Goal: Task Accomplishment & Management: Complete application form

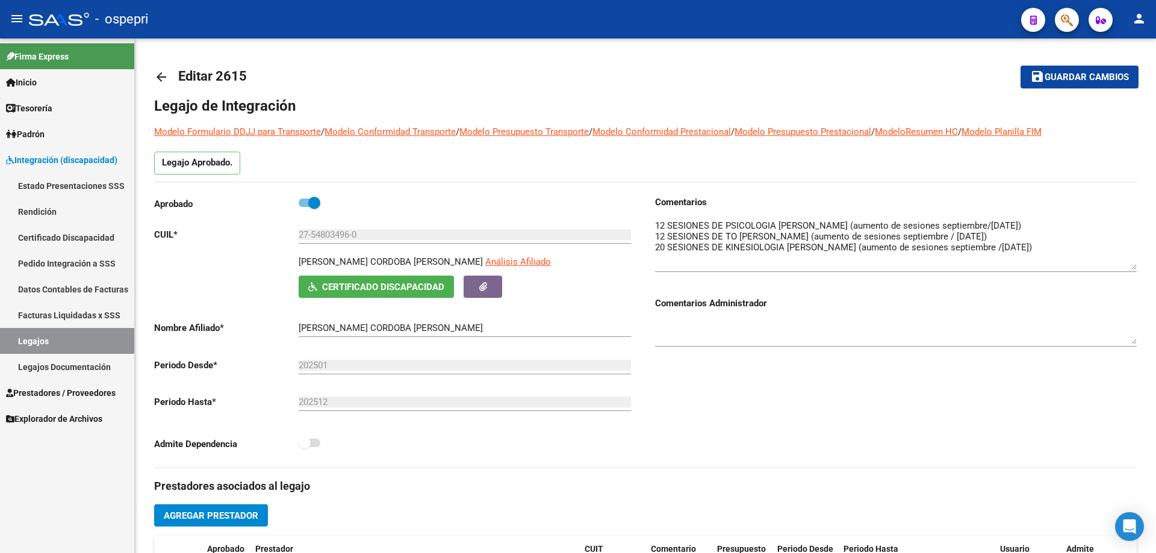
drag, startPoint x: 48, startPoint y: 340, endPoint x: 46, endPoint y: 333, distance: 6.7
click at [48, 339] on link "Legajos" at bounding box center [67, 341] width 134 height 26
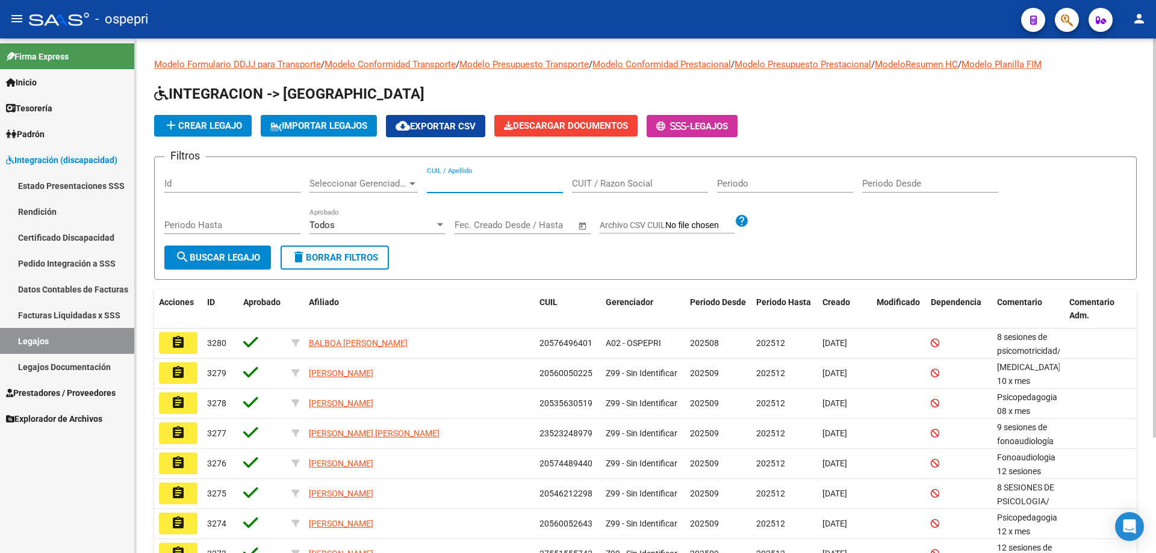
click at [444, 181] on input "CUIL / Apellido" at bounding box center [495, 183] width 136 height 11
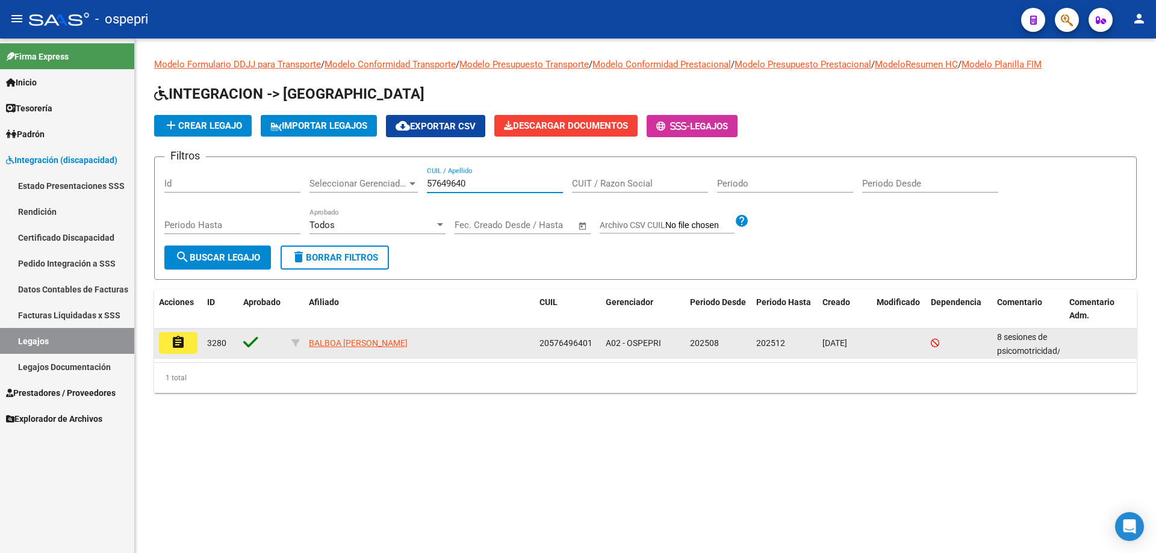
type input "57649640"
click at [188, 343] on button "assignment" at bounding box center [178, 343] width 39 height 22
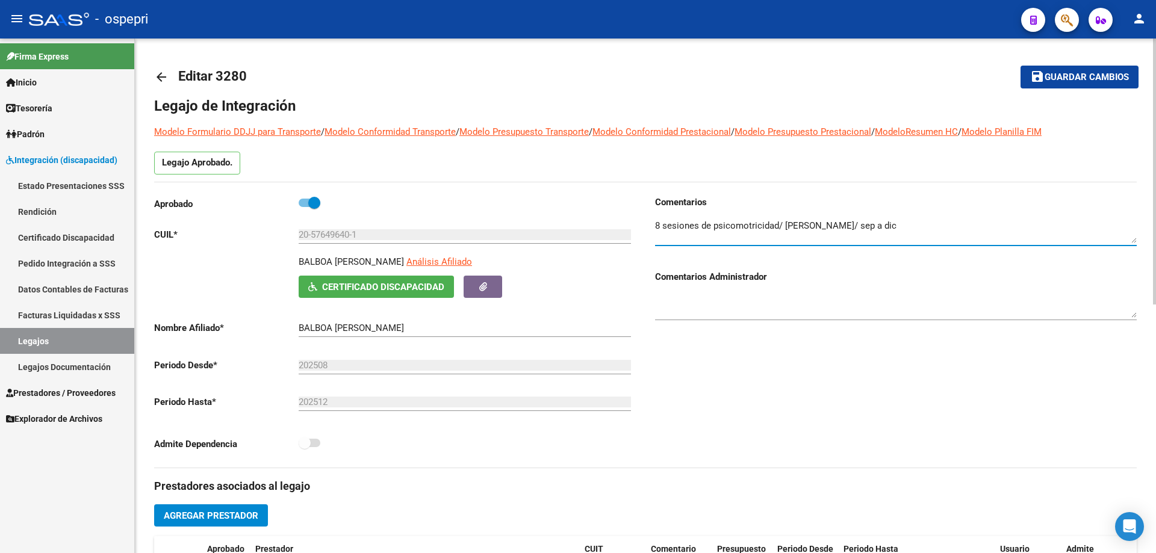
click at [906, 226] on textarea at bounding box center [896, 231] width 482 height 24
click at [894, 237] on textarea at bounding box center [896, 231] width 482 height 24
click at [925, 237] on textarea at bounding box center [896, 231] width 482 height 24
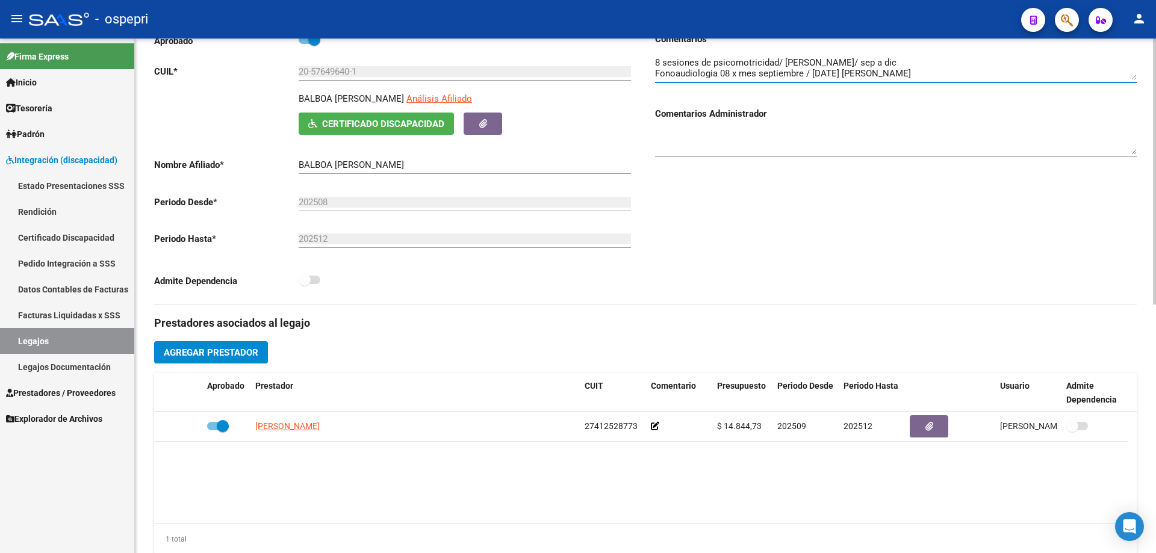
scroll to position [181, 0]
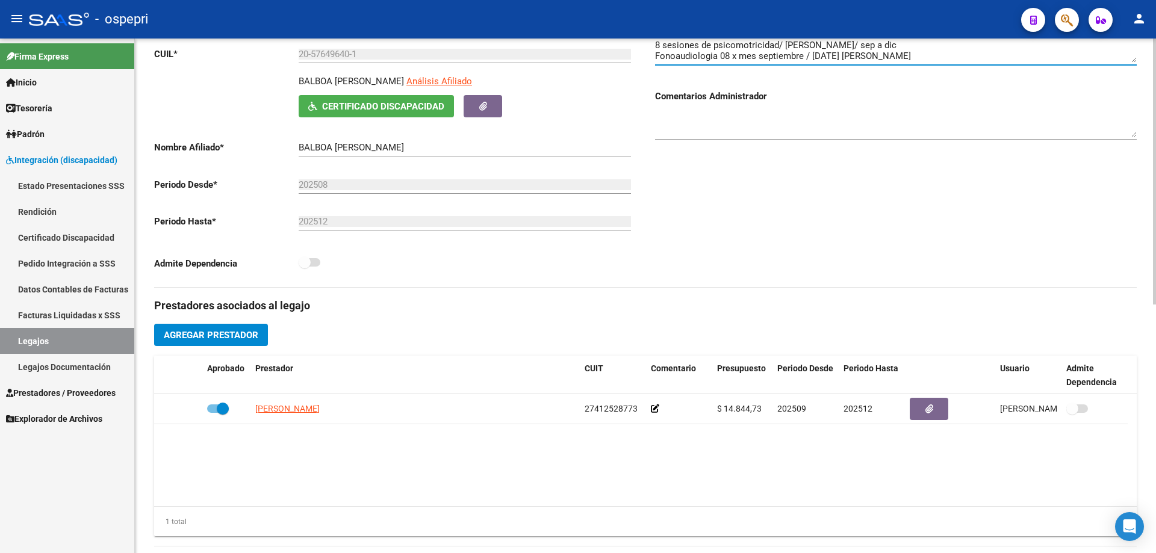
type textarea "8 sesiones de psicomotricidad/ [PERSON_NAME]/ sep a dic Fonoaudiologia 08 x mes…"
click at [217, 332] on span "Agregar Prestador" at bounding box center [211, 335] width 95 height 11
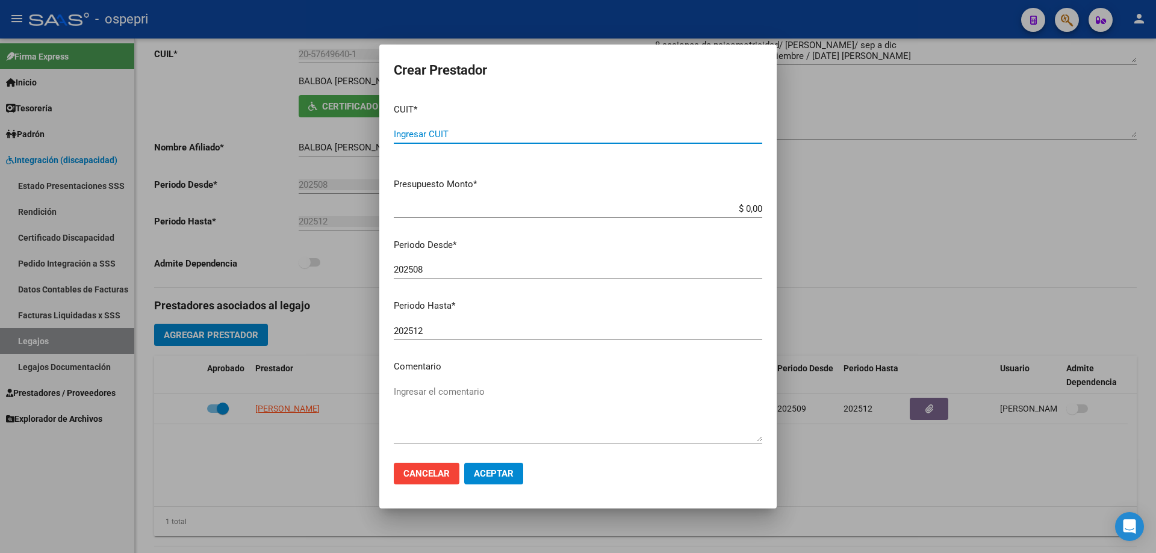
click at [462, 131] on input "Ingresar CUIT" at bounding box center [578, 134] width 368 height 11
type input "27-42350103-6"
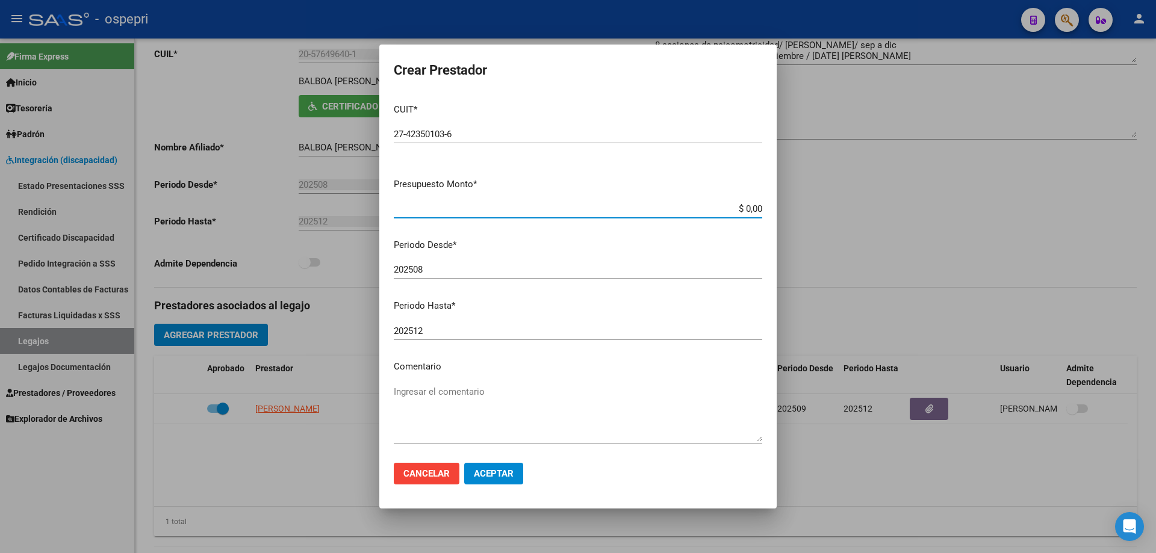
drag, startPoint x: 753, startPoint y: 205, endPoint x: 702, endPoint y: 213, distance: 51.2
click at [702, 213] on input "$ 0,00" at bounding box center [578, 209] width 368 height 11
type input "$ 14.844,72"
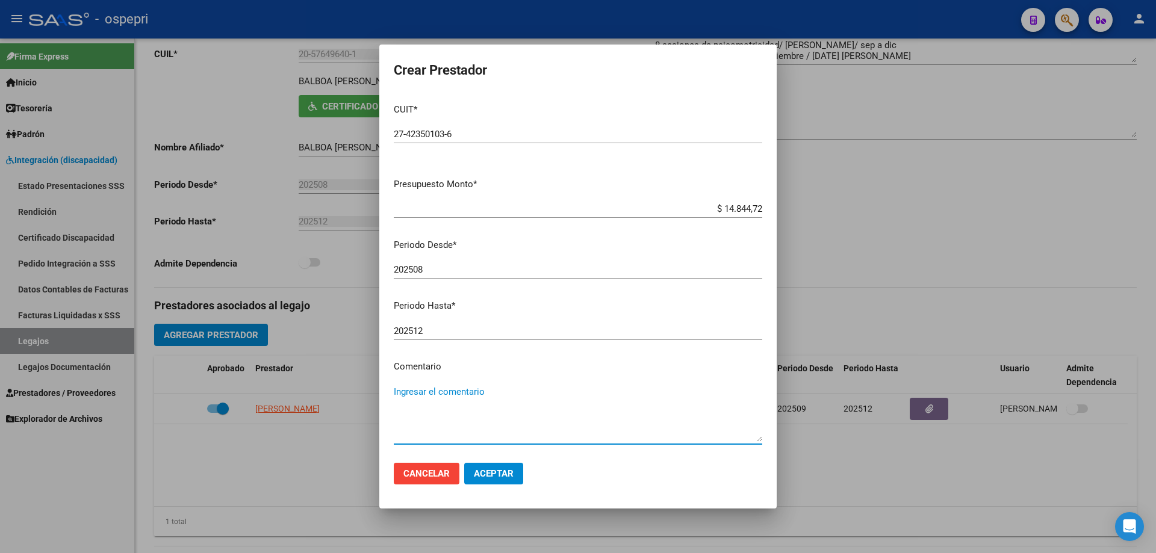
click at [455, 394] on textarea "Ingresar el comentario" at bounding box center [578, 413] width 368 height 57
type textarea "08 x mes septiembre / [DATE]"
click at [499, 474] on span "Aceptar" at bounding box center [494, 473] width 40 height 11
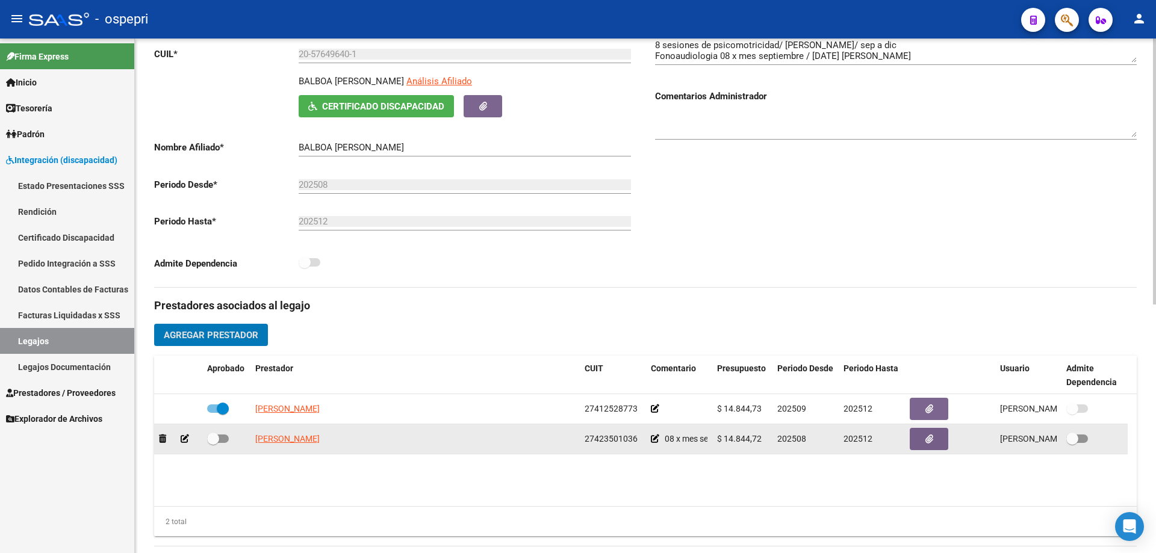
click at [218, 438] on span at bounding box center [213, 439] width 12 height 12
click at [213, 443] on input "checkbox" at bounding box center [213, 443] width 1 height 1
checkbox input "true"
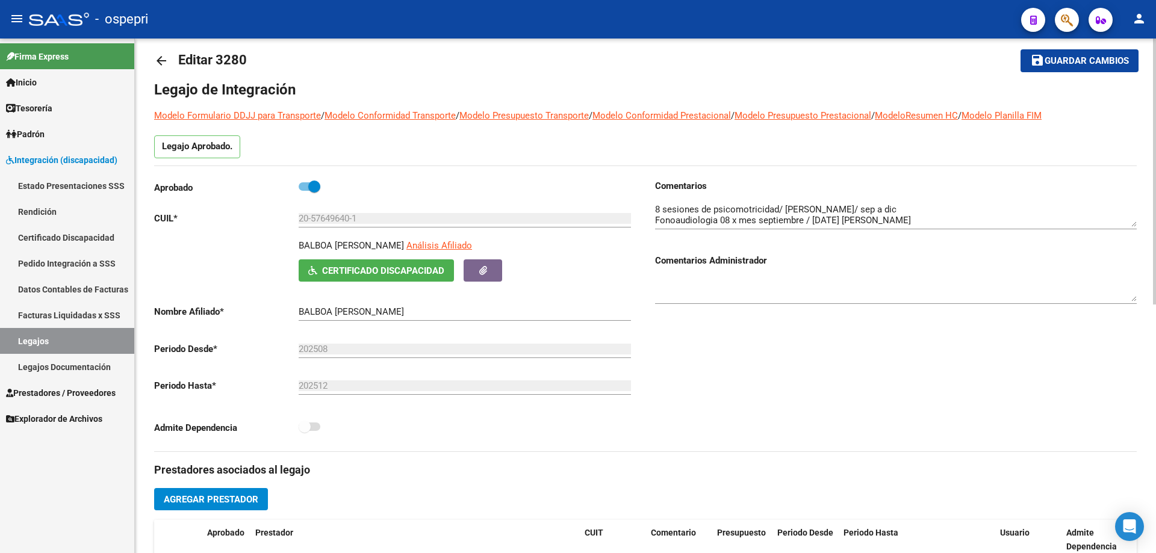
scroll to position [0, 0]
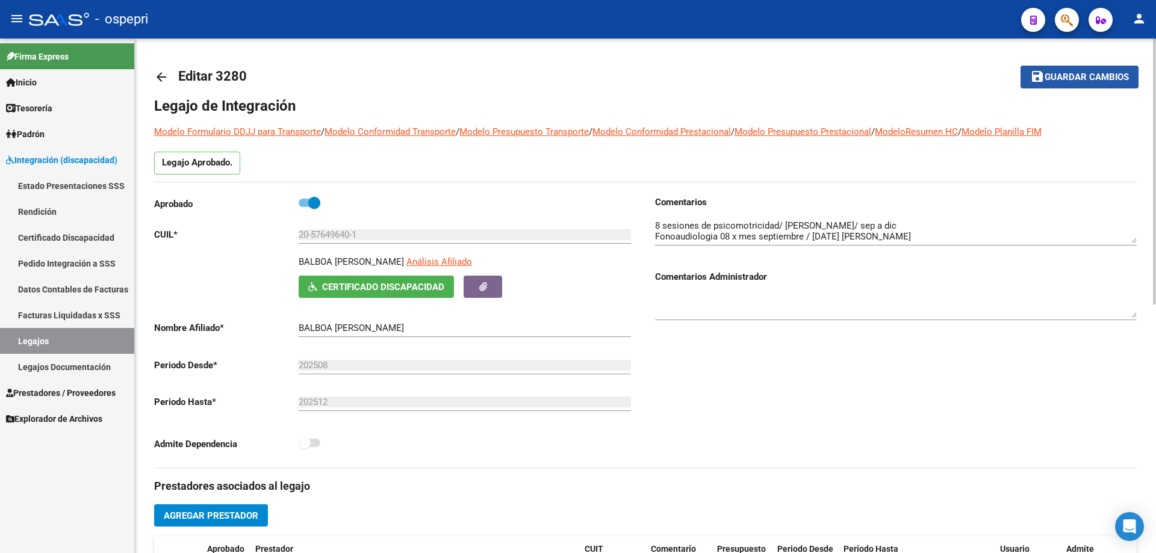
click at [1071, 78] on span "Guardar cambios" at bounding box center [1087, 77] width 84 height 11
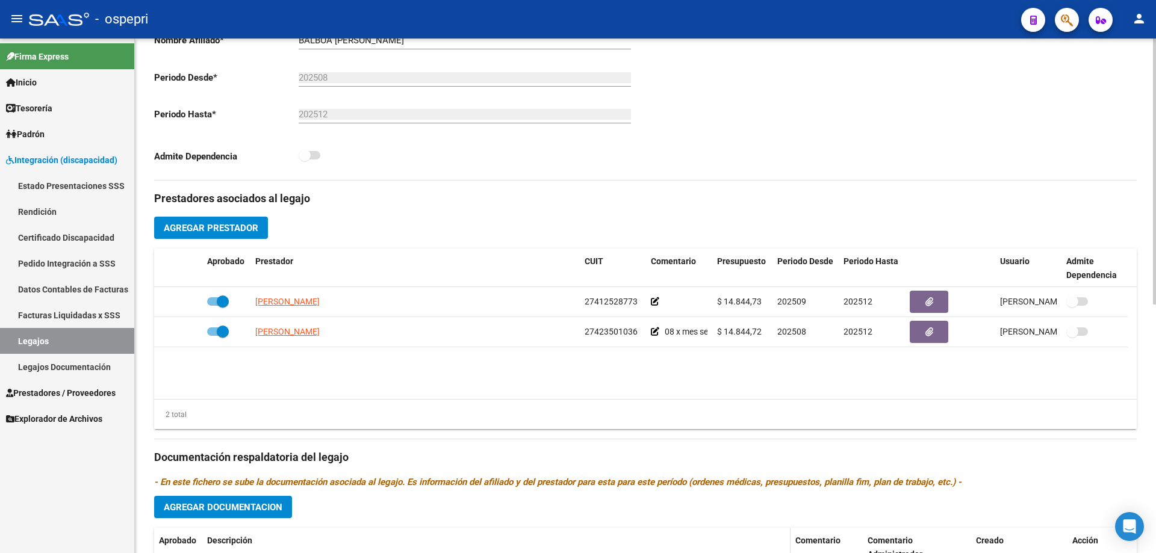
scroll to position [421, 0]
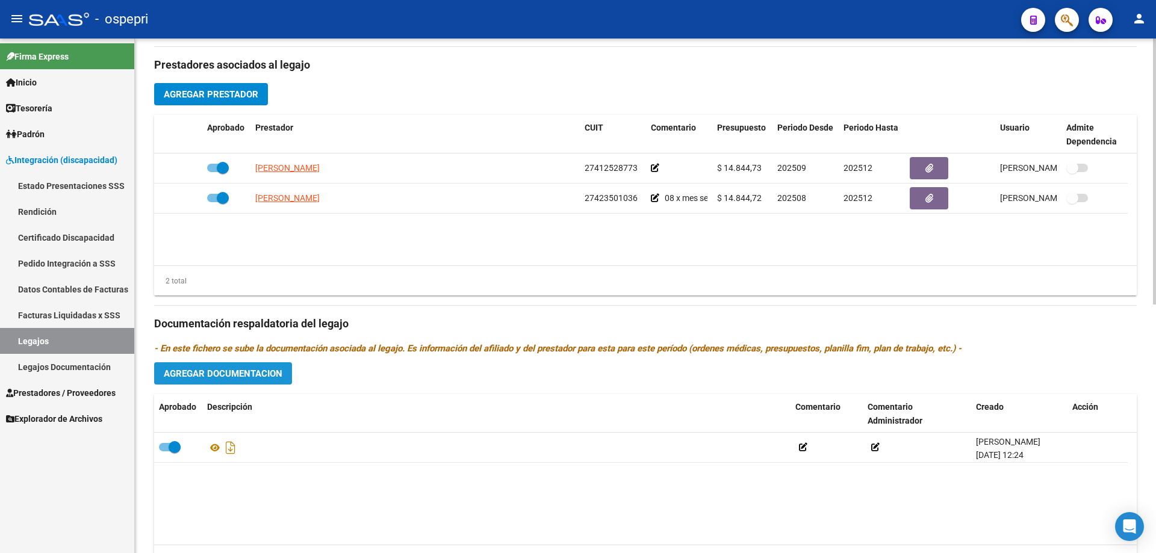
click at [222, 373] on span "Agregar Documentacion" at bounding box center [223, 373] width 119 height 11
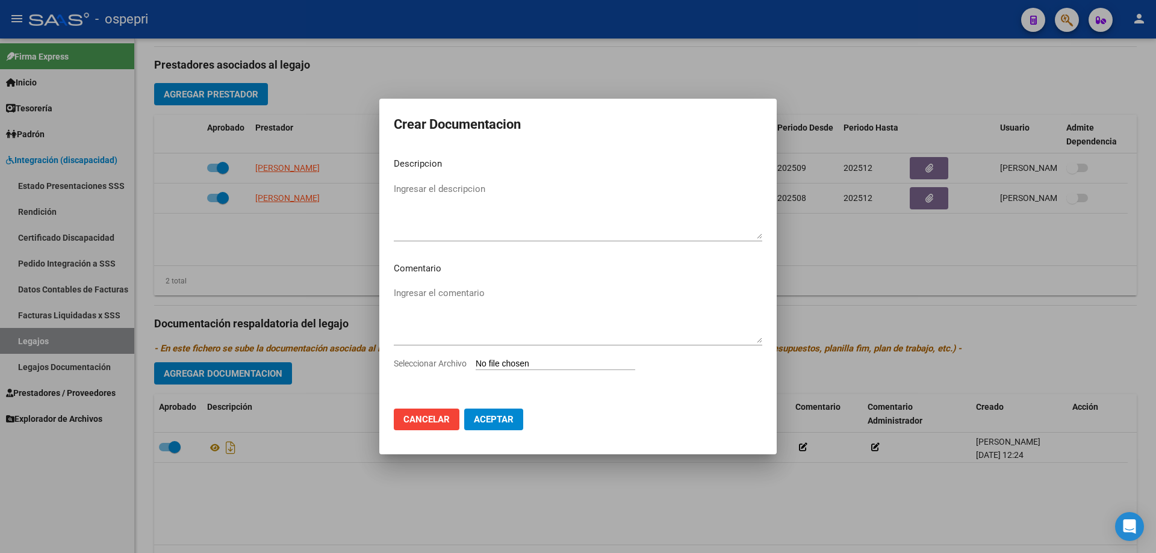
type input "C:\fakepath\20576496401 (1).pdf"
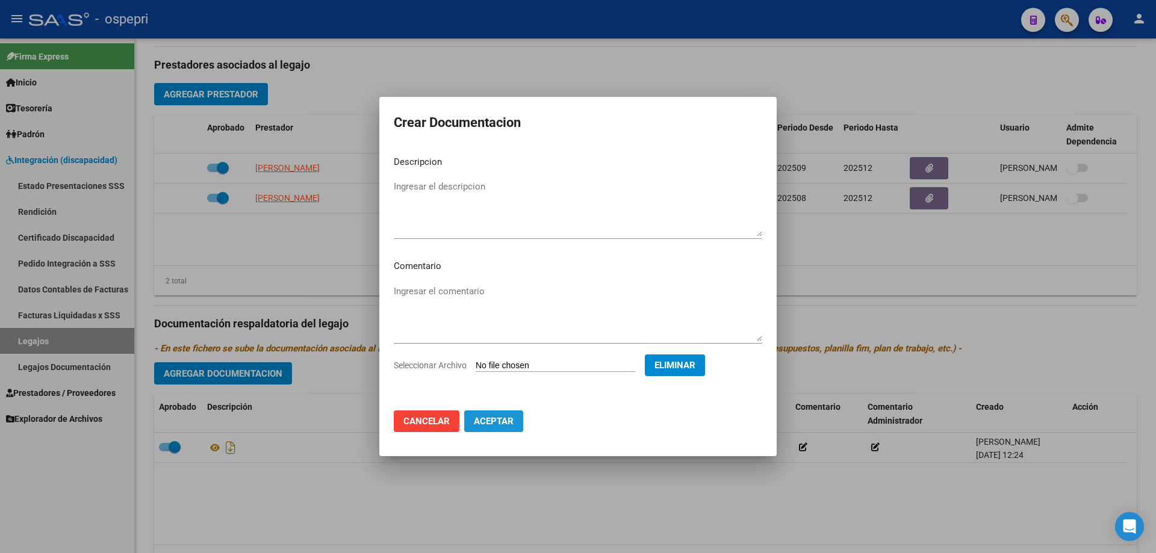
click at [493, 418] on span "Aceptar" at bounding box center [494, 421] width 40 height 11
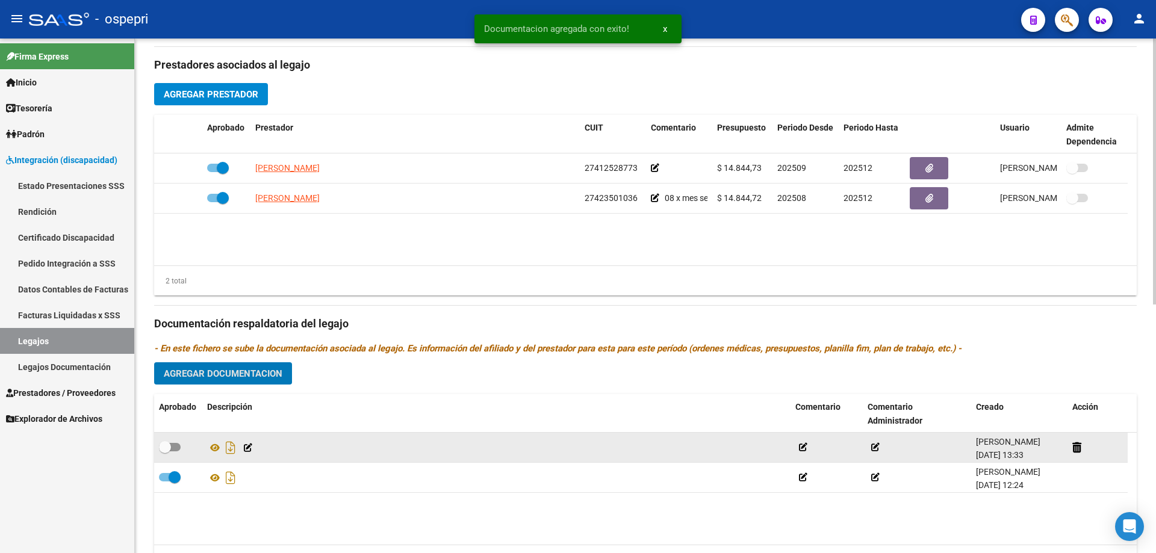
click at [173, 446] on span at bounding box center [170, 447] width 22 height 8
click at [165, 452] on input "checkbox" at bounding box center [164, 452] width 1 height 1
checkbox input "true"
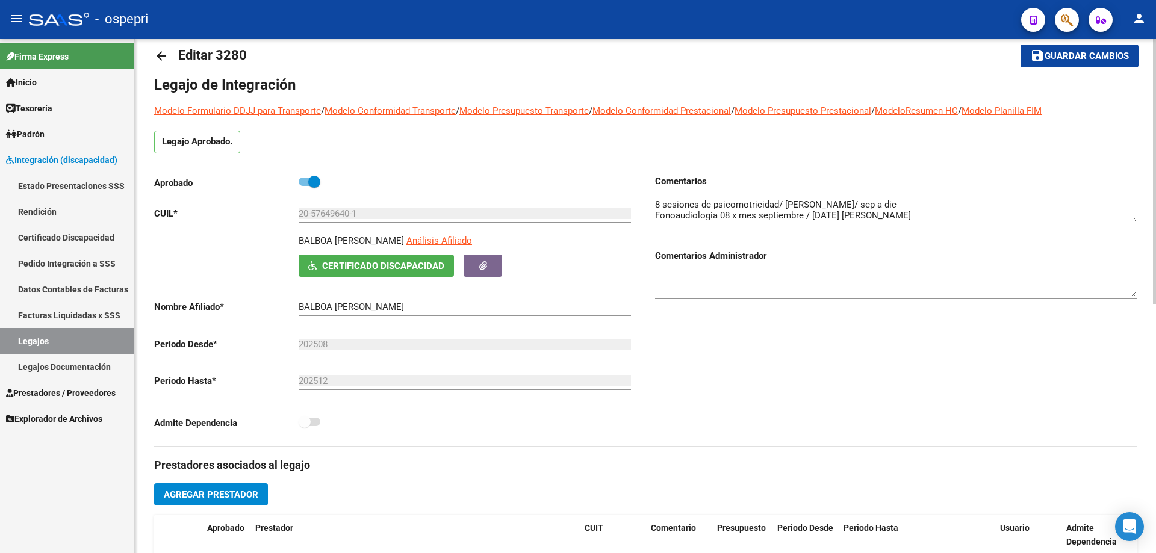
scroll to position [0, 0]
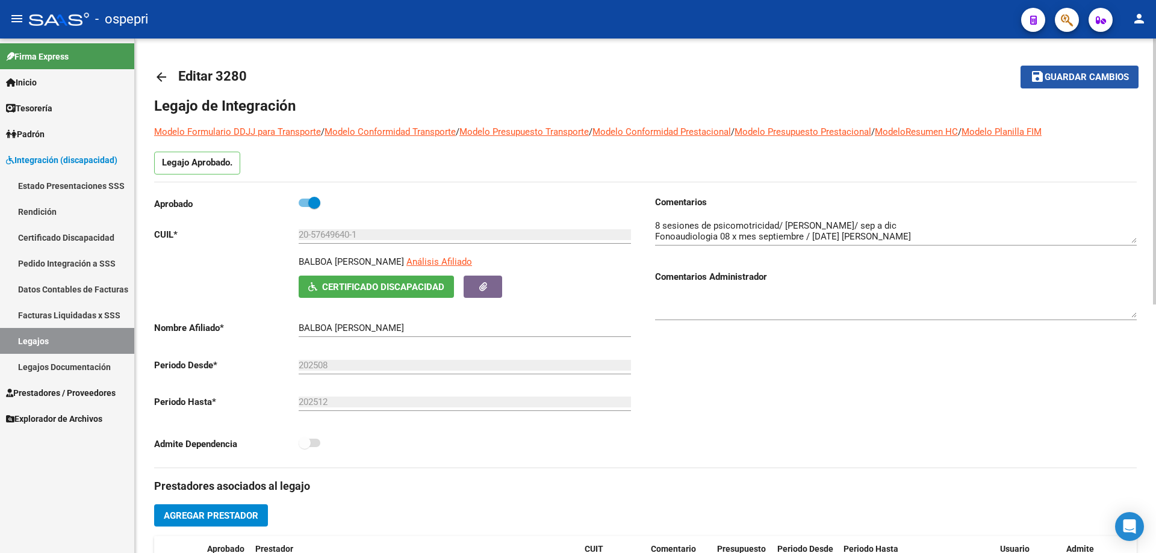
click at [1083, 76] on span "Guardar cambios" at bounding box center [1087, 77] width 84 height 11
click at [1074, 76] on span "Guardar cambios" at bounding box center [1087, 77] width 84 height 11
